Goal: Navigation & Orientation: Find specific page/section

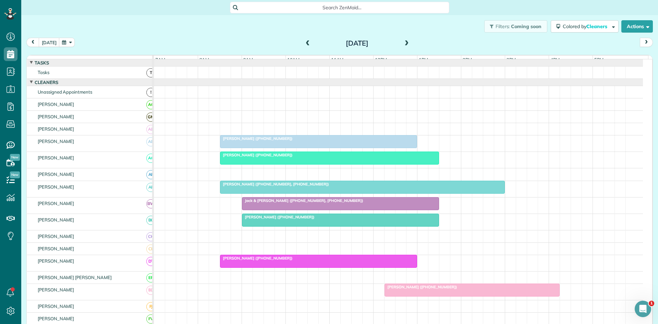
click at [304, 44] on span at bounding box center [308, 43] width 8 height 6
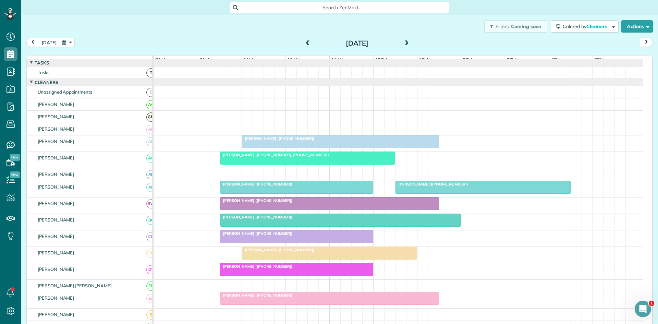
click at [243, 243] on div at bounding box center [297, 236] width 153 height 12
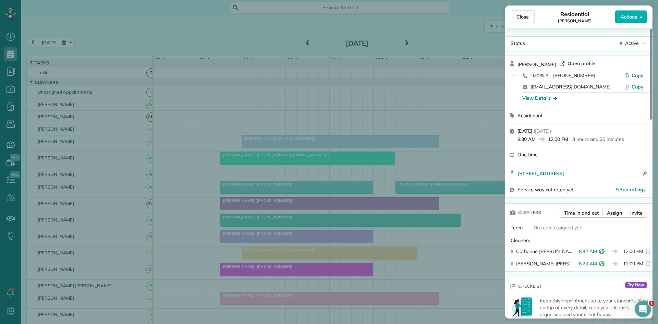
click at [580, 61] on span "Open profile" at bounding box center [582, 63] width 28 height 7
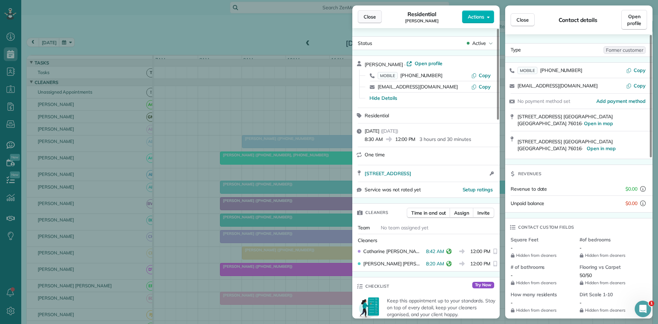
click at [367, 20] on button "Close" at bounding box center [370, 16] width 24 height 13
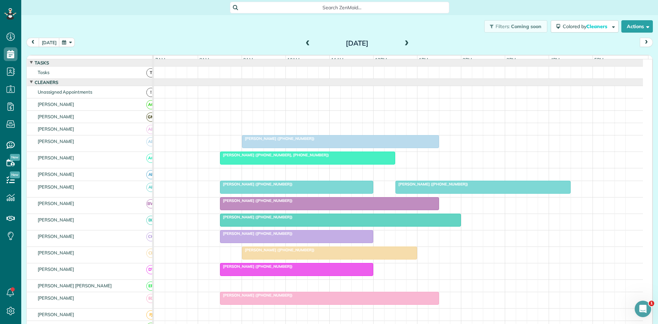
click at [327, 141] on div "[PERSON_NAME] ([PHONE_NUMBER])" at bounding box center [340, 138] width 193 height 5
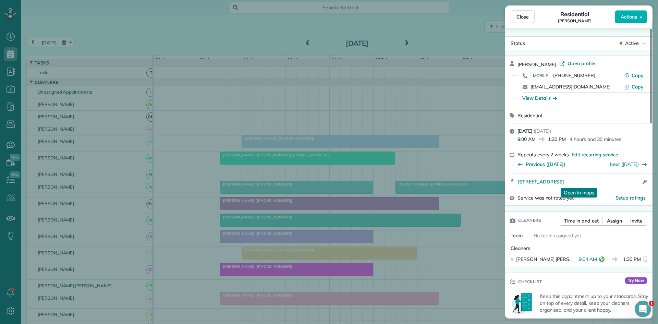
click at [378, 109] on div "Close Residential [PERSON_NAME] Actions Status Active [PERSON_NAME] · Open prof…" at bounding box center [329, 162] width 658 height 324
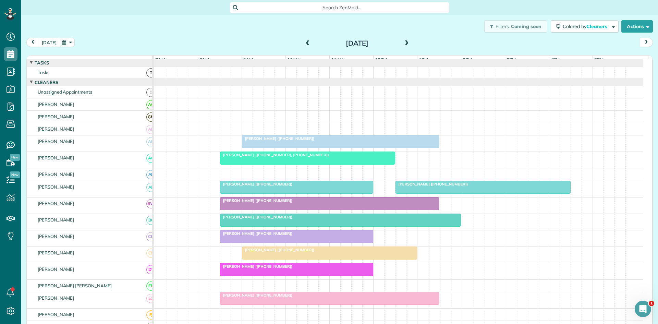
click at [272, 157] on span "[PERSON_NAME] ([PHONE_NUMBER], [PHONE_NUMBER])" at bounding box center [275, 155] width 110 height 5
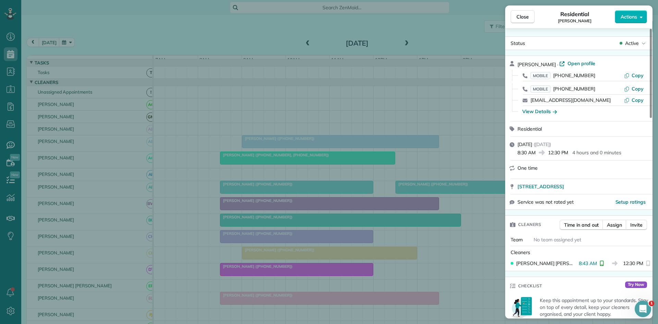
click at [324, 171] on div "Close Residential [PERSON_NAME] Actions Status Active [PERSON_NAME] · Open prof…" at bounding box center [329, 162] width 658 height 324
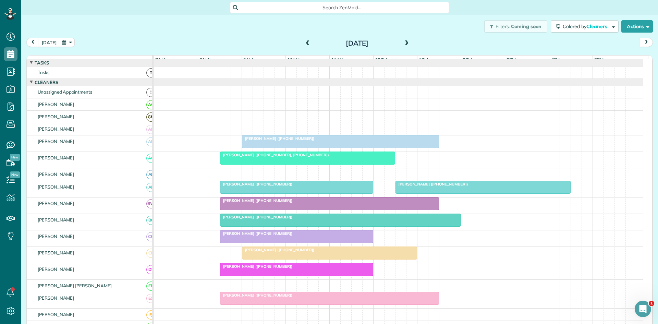
click at [266, 193] on div at bounding box center [297, 187] width 153 height 12
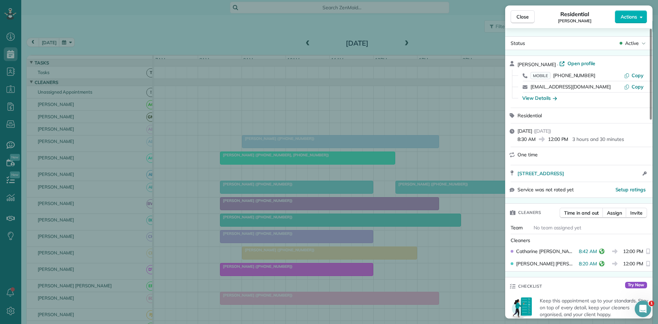
click at [287, 189] on div "Close Residential [PERSON_NAME] Actions Status Active [PERSON_NAME] · Open prof…" at bounding box center [329, 162] width 658 height 324
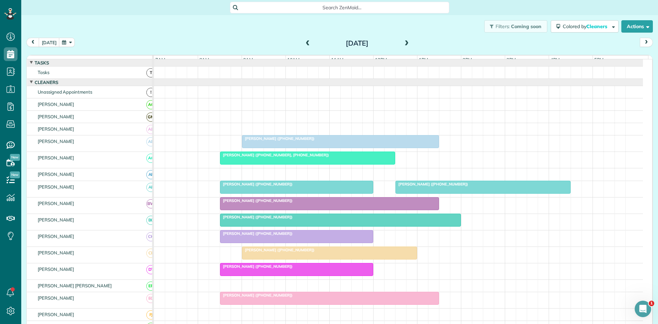
click at [242, 210] on div at bounding box center [330, 204] width 218 height 12
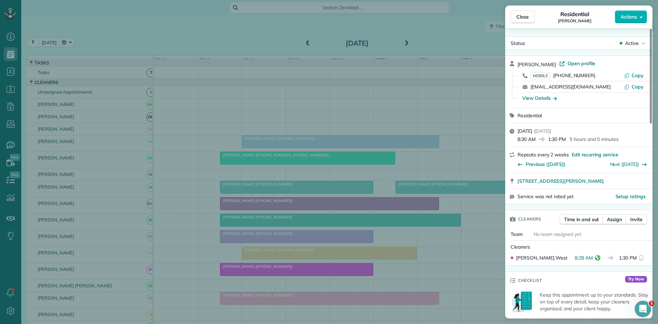
click at [400, 218] on div "Close Residential [PERSON_NAME] Actions Status Active [PERSON_NAME] · Open prof…" at bounding box center [329, 162] width 658 height 324
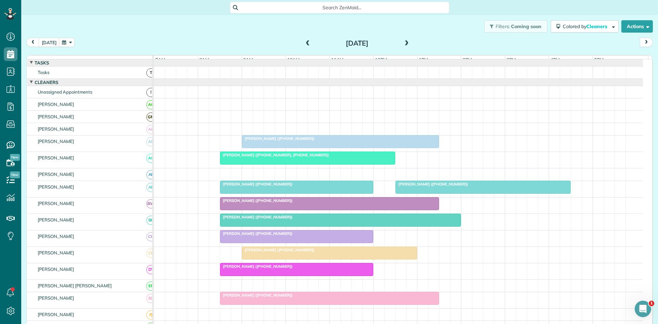
click at [262, 226] on div at bounding box center [341, 220] width 240 height 12
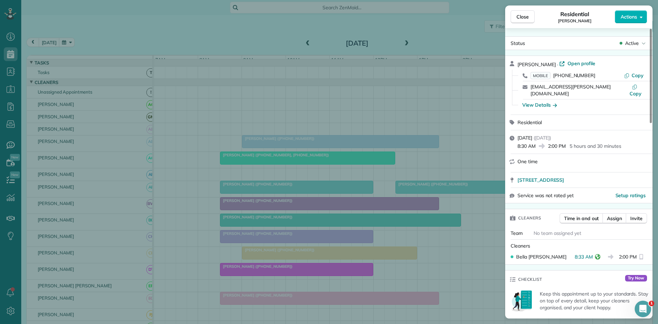
click at [329, 208] on div "Close Residential [PERSON_NAME] Actions Status Active [PERSON_NAME] · Open prof…" at bounding box center [329, 162] width 658 height 324
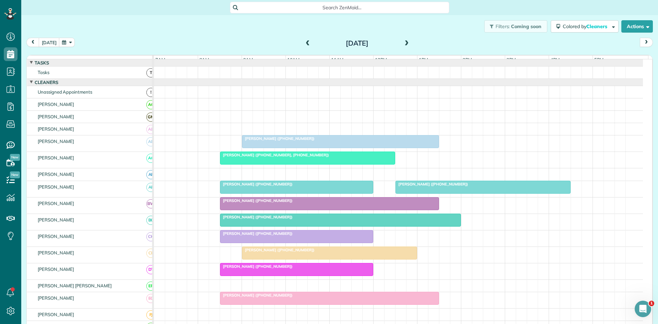
click at [282, 252] on span "[PERSON_NAME] ([PHONE_NUMBER])" at bounding box center [278, 250] width 73 height 5
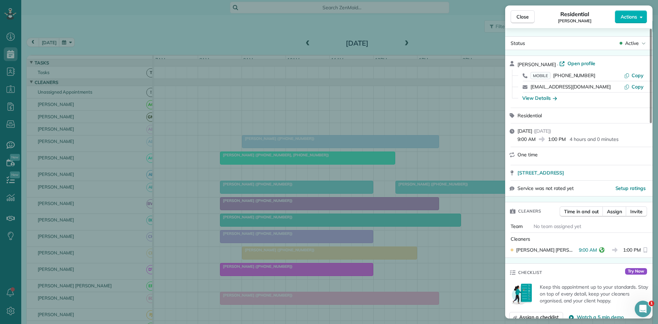
click at [263, 206] on div "Close Residential [PERSON_NAME] Actions Status Active [PERSON_NAME] · Open prof…" at bounding box center [329, 162] width 658 height 324
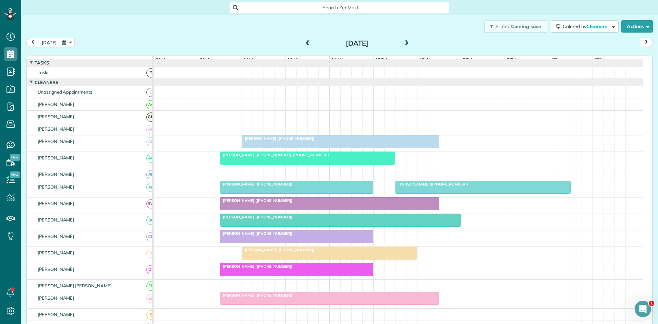
scroll to position [114, 0]
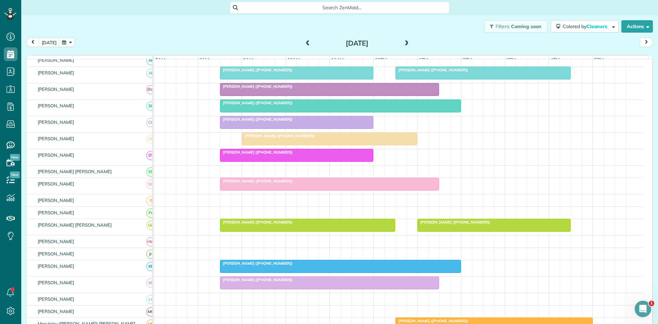
click at [248, 155] on span "[PERSON_NAME] ([PHONE_NUMBER])" at bounding box center [256, 152] width 73 height 5
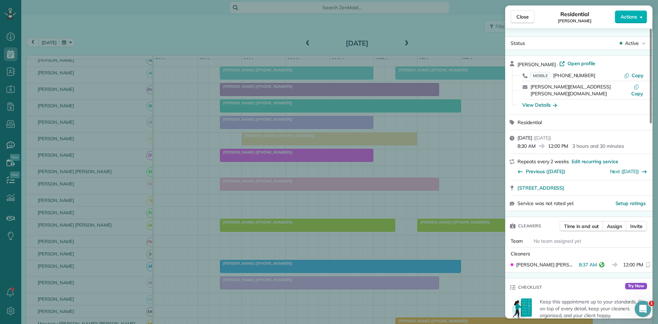
drag, startPoint x: 264, startPoint y: 162, endPoint x: 172, endPoint y: 207, distance: 102.8
click at [264, 162] on div "Close Residential [PERSON_NAME] Actions Status Active [PERSON_NAME] · Open prof…" at bounding box center [329, 162] width 658 height 324
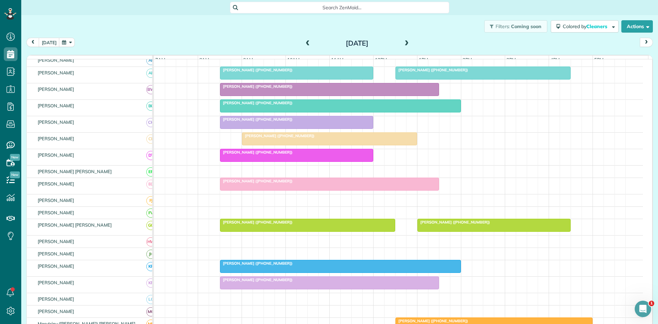
click at [229, 183] on span "[PERSON_NAME] ([PHONE_NUMBER])" at bounding box center [256, 181] width 73 height 5
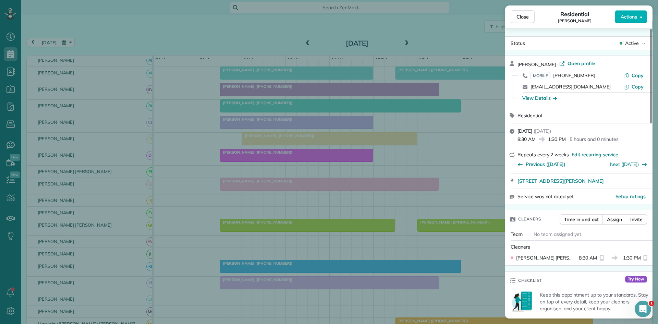
click at [352, 214] on div "Close Residential [PERSON_NAME] Actions Status Active [PERSON_NAME] · Open prof…" at bounding box center [329, 162] width 658 height 324
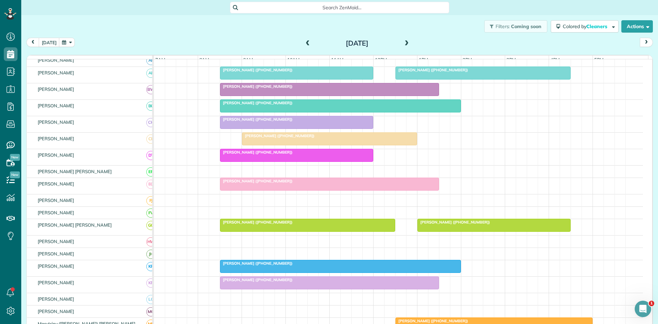
click at [293, 231] on div at bounding box center [308, 225] width 175 height 12
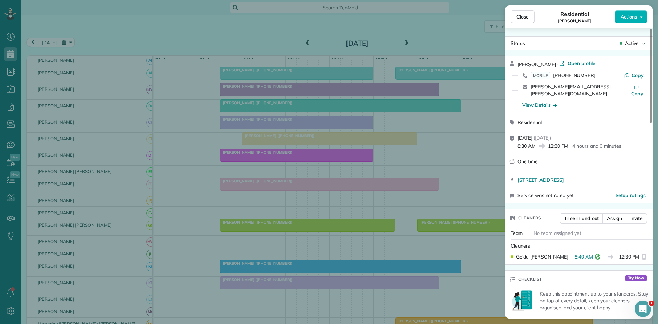
click at [267, 202] on div "Close Residential [PERSON_NAME] Actions Status Active [PERSON_NAME] · Open prof…" at bounding box center [329, 162] width 658 height 324
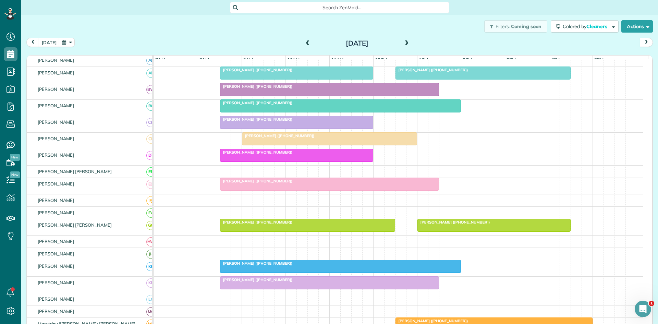
click at [248, 273] on div at bounding box center [341, 266] width 240 height 12
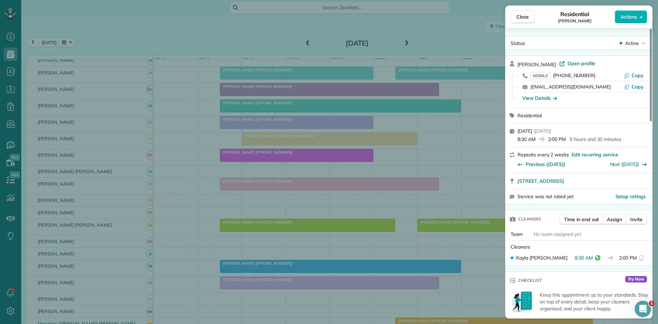
click at [339, 203] on div "Close Residential [PERSON_NAME] Actions Status Active [PERSON_NAME] · Open prof…" at bounding box center [329, 162] width 658 height 324
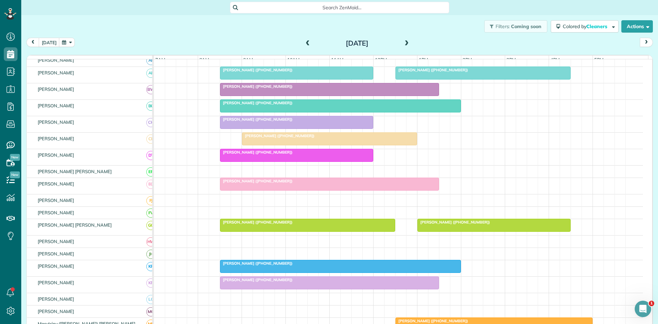
click at [255, 289] on div at bounding box center [330, 283] width 218 height 12
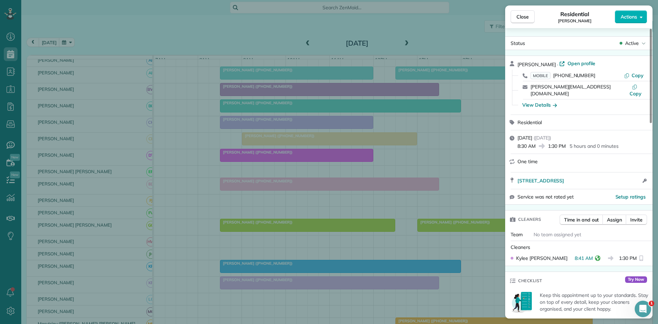
click at [290, 198] on div "Close Residential [PERSON_NAME] Actions Status Active [PERSON_NAME] · Open prof…" at bounding box center [329, 162] width 658 height 324
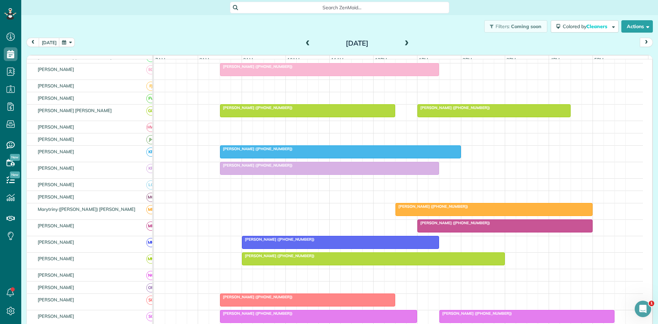
scroll to position [343, 0]
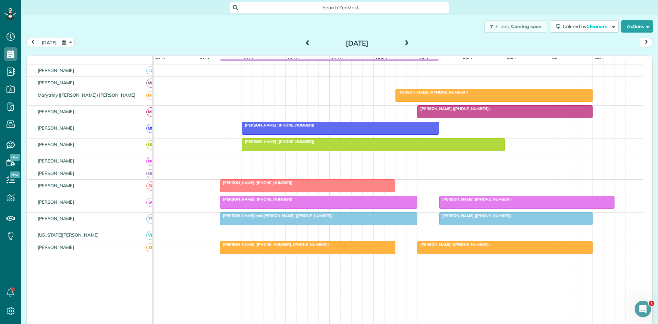
click at [274, 128] on span "[PERSON_NAME] ([PHONE_NUMBER])" at bounding box center [278, 125] width 73 height 5
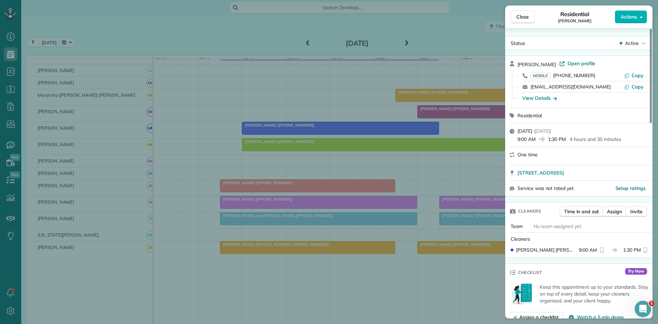
click at [328, 143] on div "Close Residential [PERSON_NAME] Actions Status Active [PERSON_NAME] · Open prof…" at bounding box center [329, 162] width 658 height 324
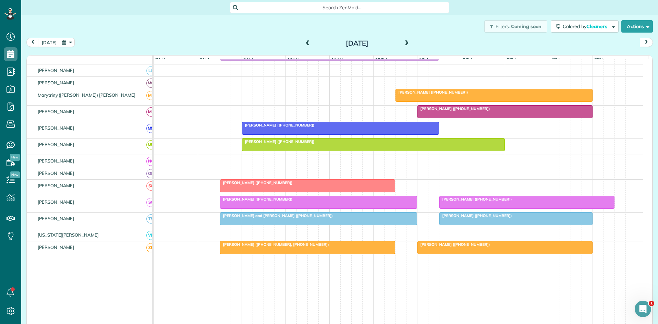
click at [275, 144] on span "[PERSON_NAME] ([PHONE_NUMBER])" at bounding box center [278, 141] width 73 height 5
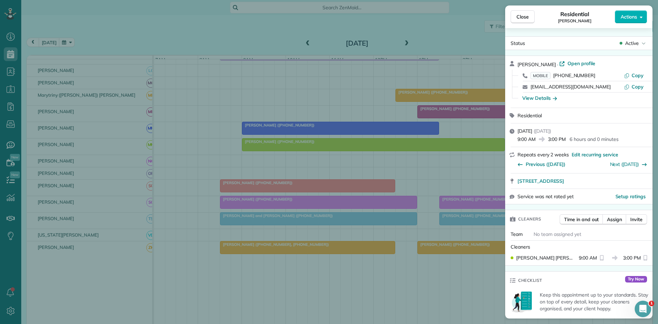
click at [346, 187] on div "Close Residential [PERSON_NAME] Actions Status Active [PERSON_NAME] · Open prof…" at bounding box center [329, 162] width 658 height 324
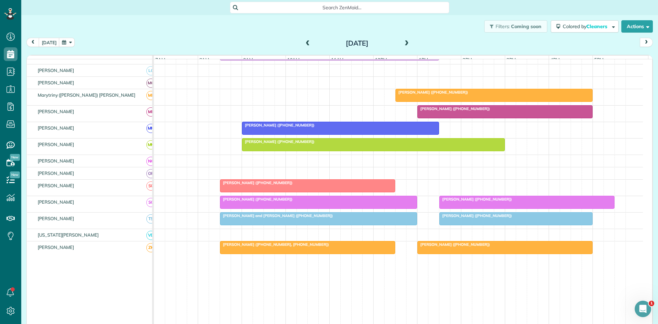
click at [289, 185] on div "[PERSON_NAME] ([PHONE_NUMBER])" at bounding box center [307, 182] width 171 height 5
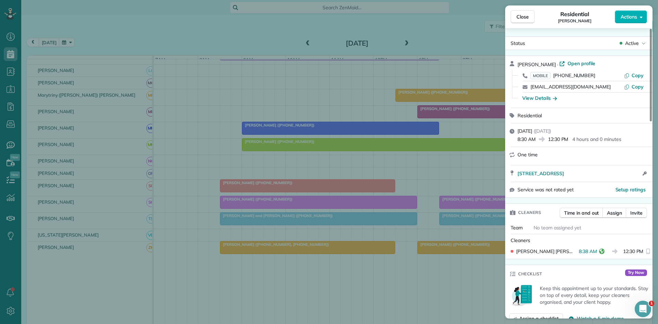
drag, startPoint x: 392, startPoint y: 236, endPoint x: 350, endPoint y: 240, distance: 42.5
click at [392, 236] on div "Close Residential [PERSON_NAME] Actions Status Active [PERSON_NAME] · Open prof…" at bounding box center [329, 162] width 658 height 324
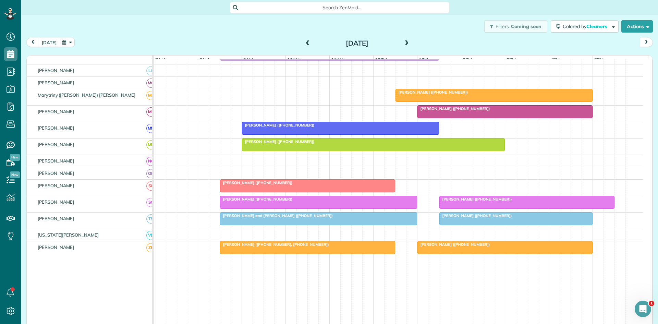
click at [260, 202] on div "[PERSON_NAME] ([PHONE_NUMBER])" at bounding box center [318, 199] width 193 height 5
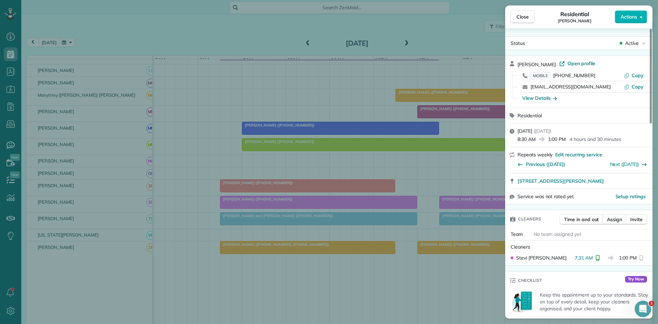
click at [338, 190] on div "Close Residential [PERSON_NAME] Actions Status Active [PERSON_NAME] · Open prof…" at bounding box center [329, 162] width 658 height 324
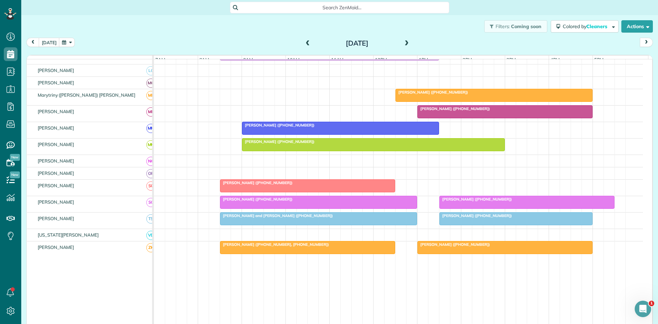
click at [247, 225] on div at bounding box center [319, 219] width 197 height 12
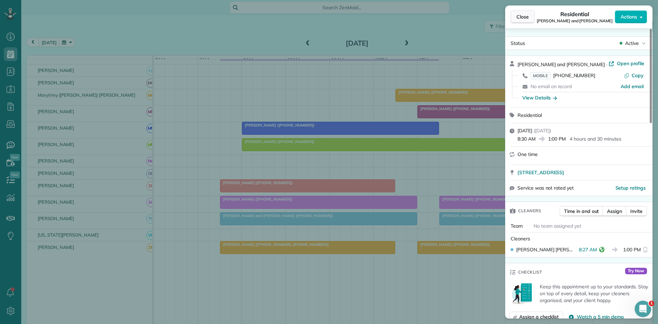
click at [516, 17] on button "Close" at bounding box center [523, 16] width 24 height 13
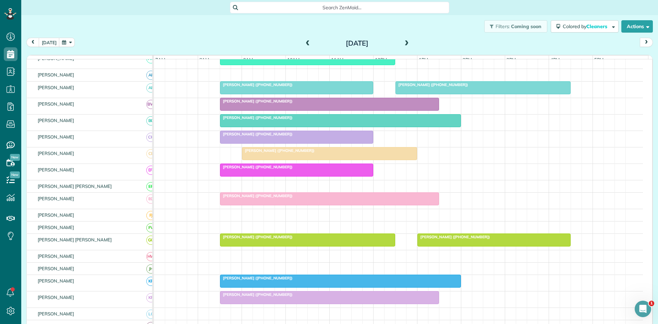
scroll to position [114, 0]
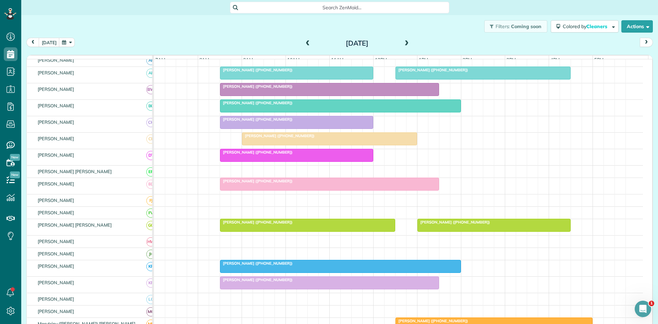
click at [241, 190] on div at bounding box center [330, 184] width 218 height 12
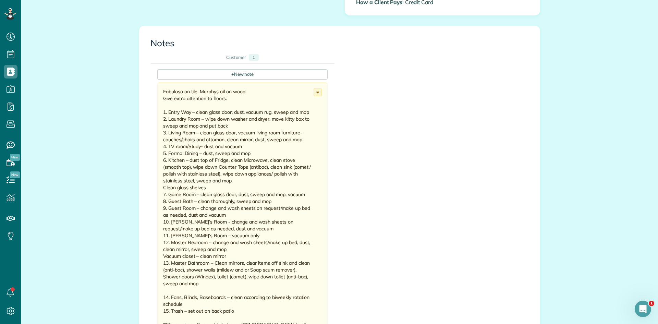
scroll to position [343, 0]
